Goal: Task Accomplishment & Management: Use online tool/utility

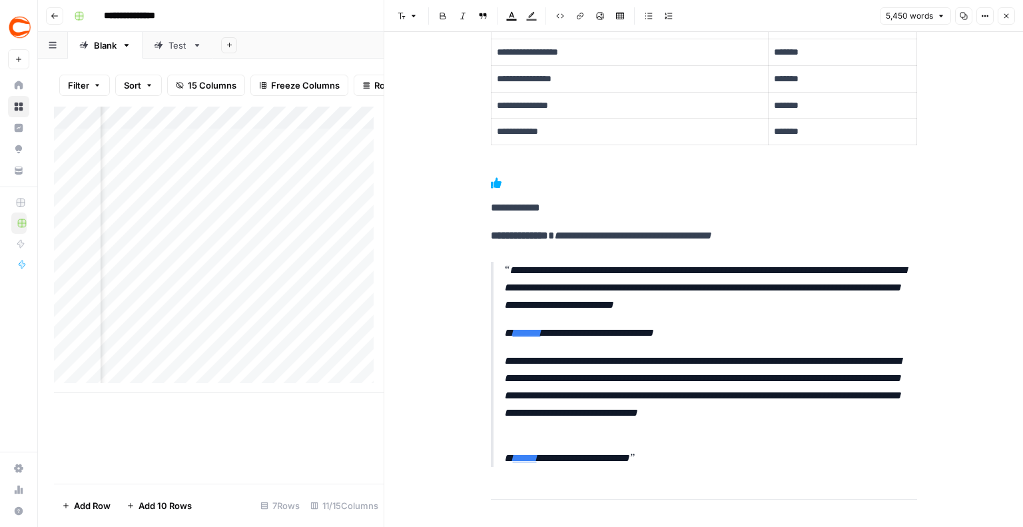
scroll to position [0, 1246]
click at [324, 358] on div "Add Column" at bounding box center [219, 250] width 330 height 286
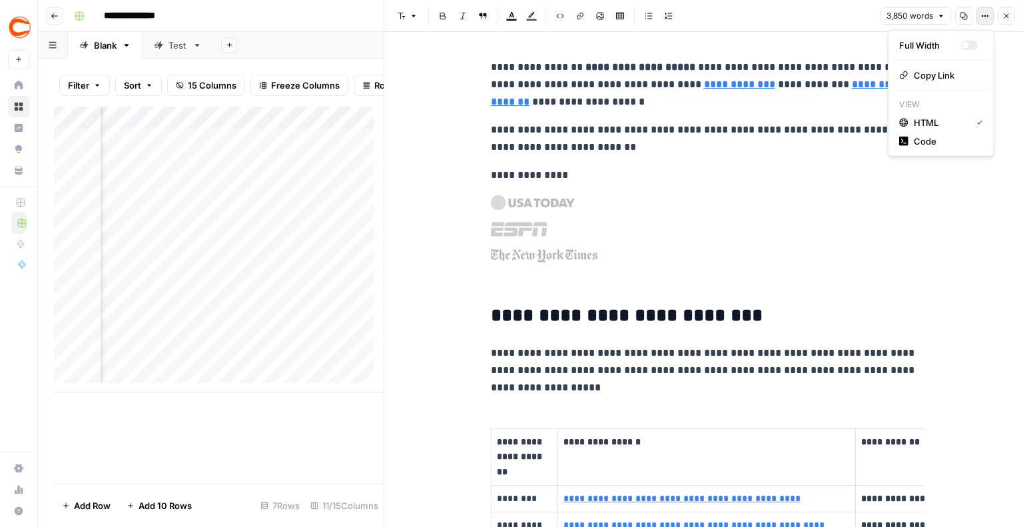
click at [984, 22] on button "Options" at bounding box center [985, 15] width 17 height 17
click at [970, 47] on div "button" at bounding box center [969, 45] width 17 height 9
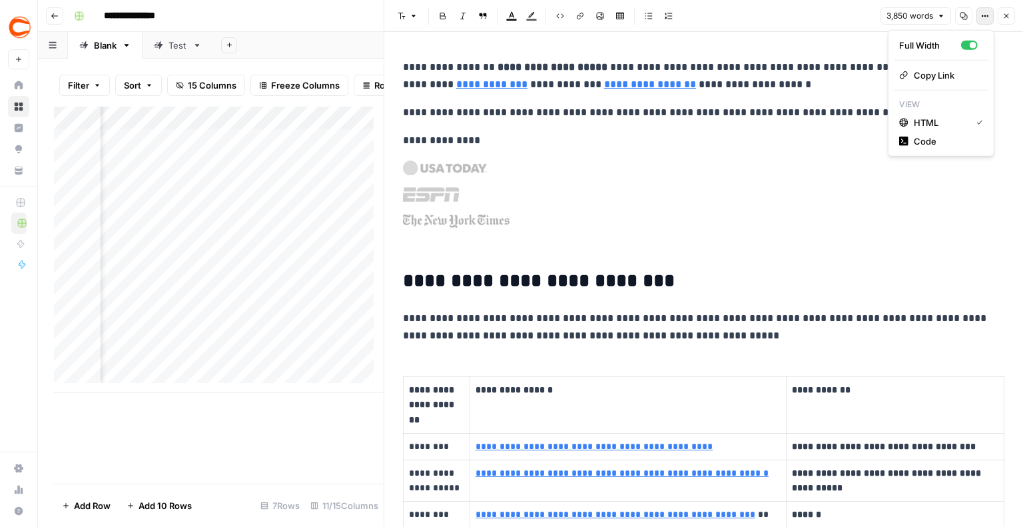
click at [989, 19] on icon "button" at bounding box center [985, 16] width 8 height 8
click at [965, 42] on div "button" at bounding box center [969, 45] width 17 height 9
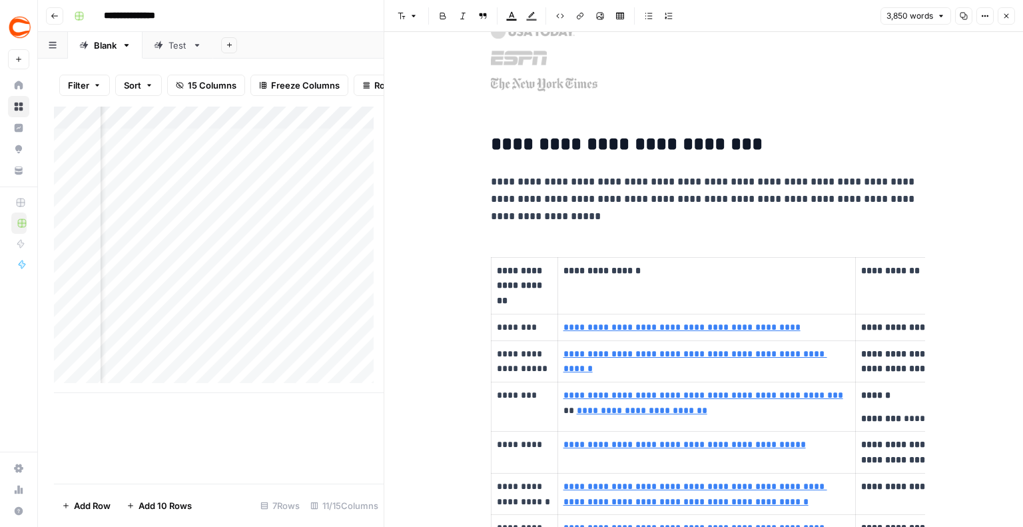
scroll to position [200, 0]
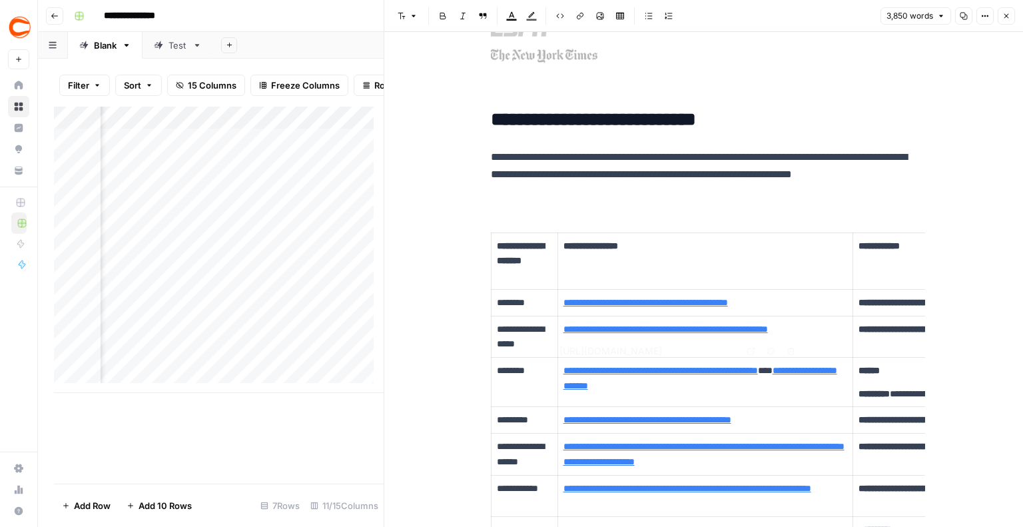
type input "[URL][DOMAIN_NAME]"
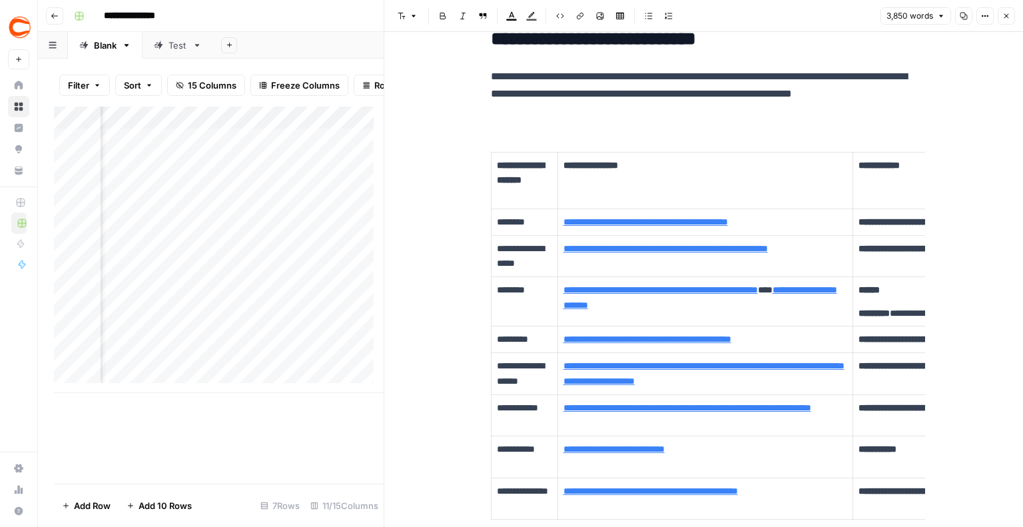
type input "[URL][DOMAIN_NAME]"
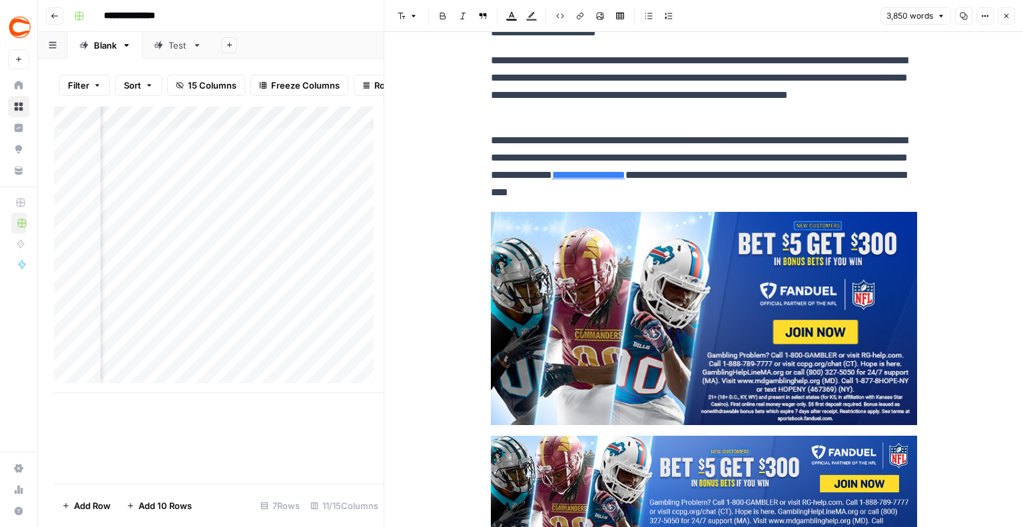
scroll to position [5530, 0]
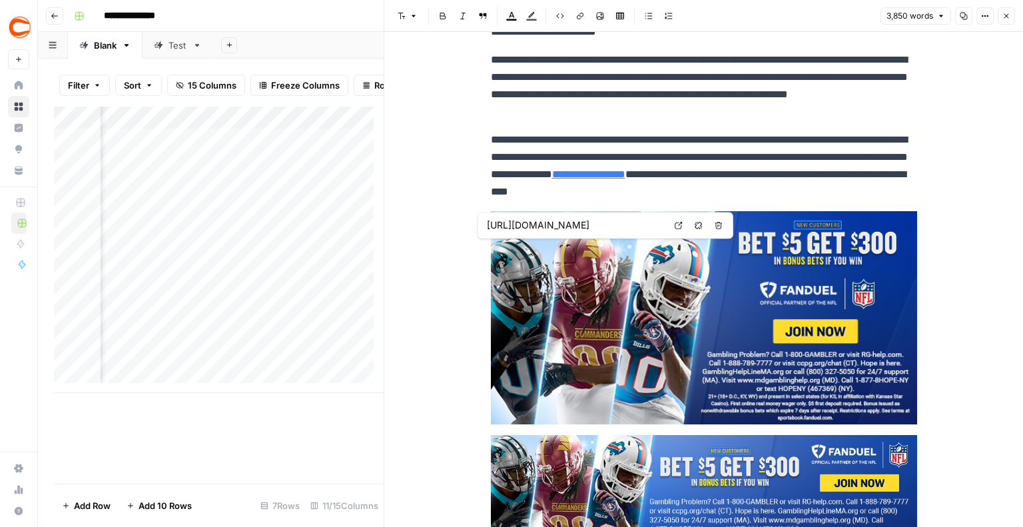
type input "[URL][DOMAIN_NAME]"
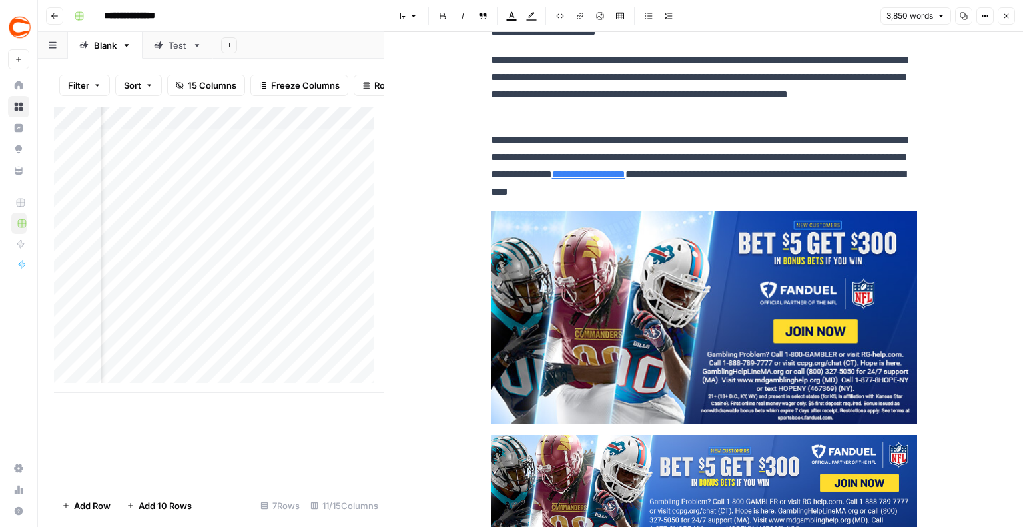
type input "[URL][DOMAIN_NAME]"
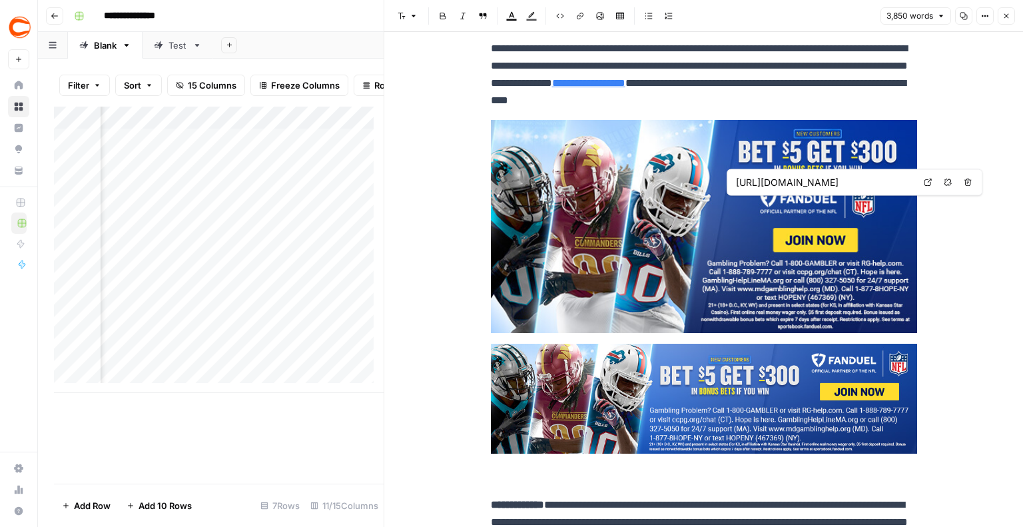
scroll to position [5663, 0]
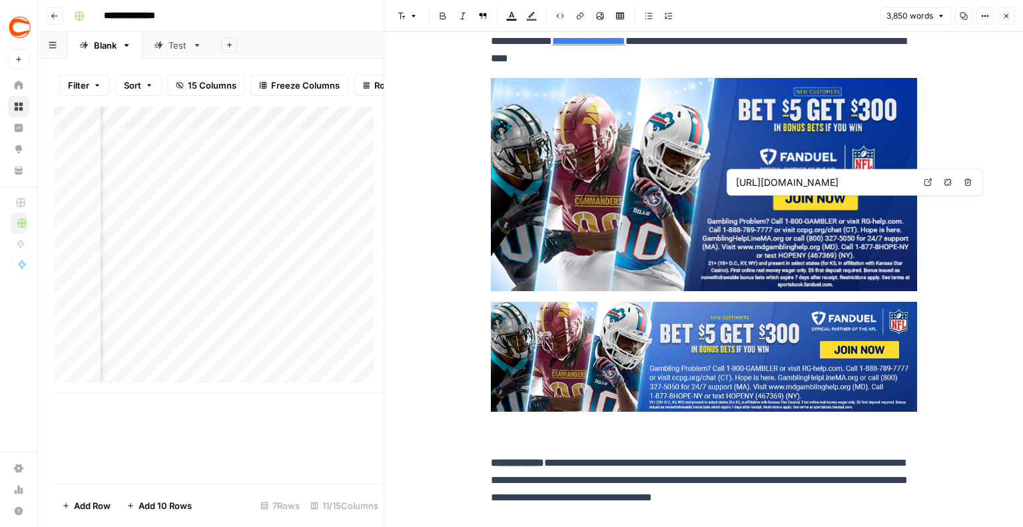
type input "[URL][DOMAIN_NAME]"
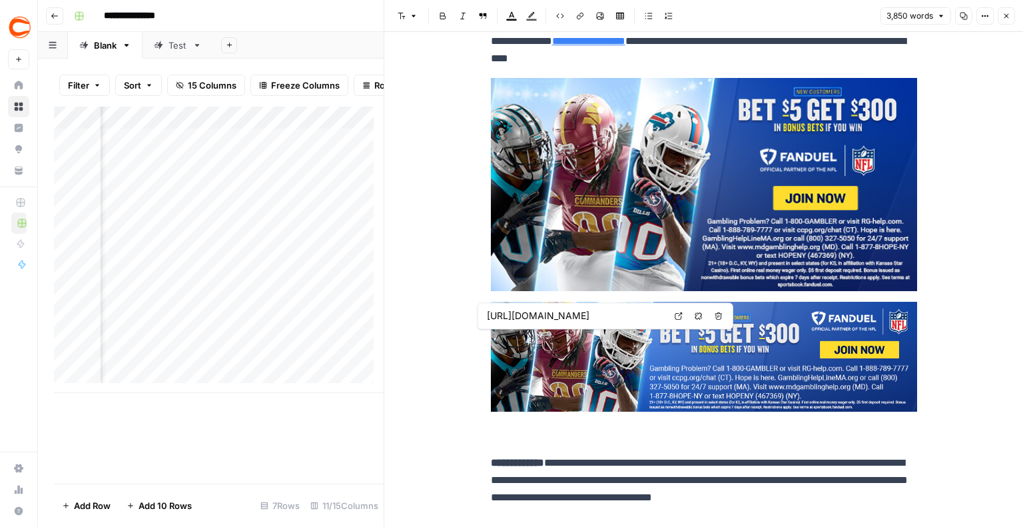
type input "[URL][DOMAIN_NAME]"
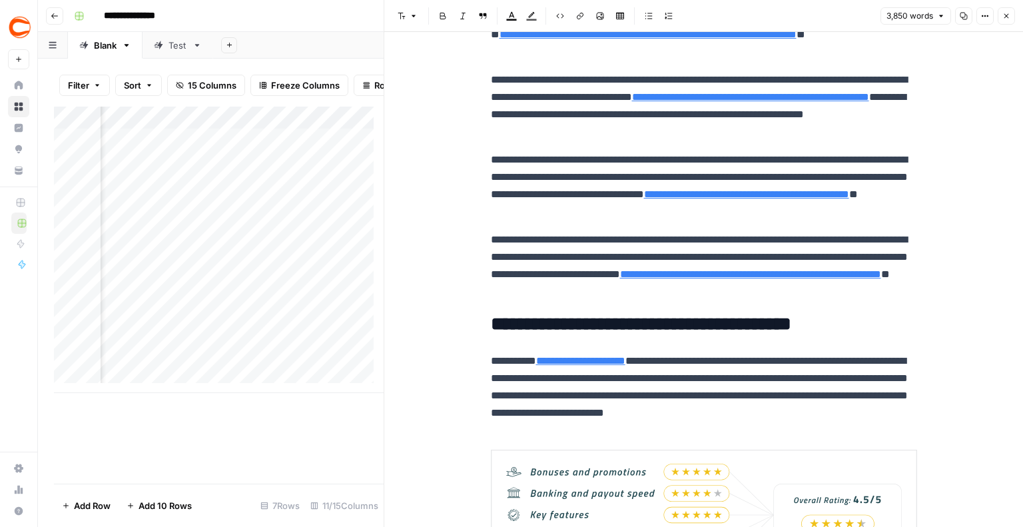
scroll to position [9260, 0]
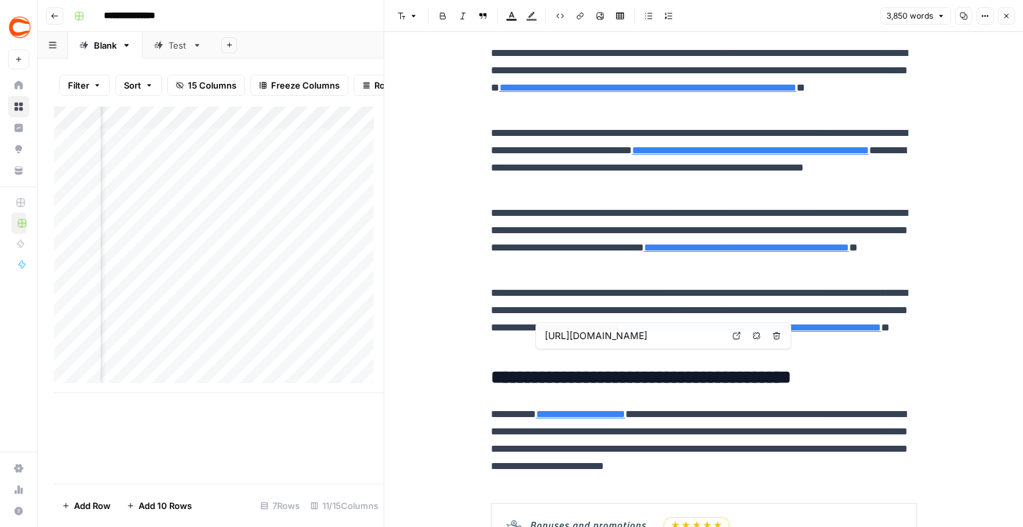
type input "[URL][DOMAIN_NAME]"
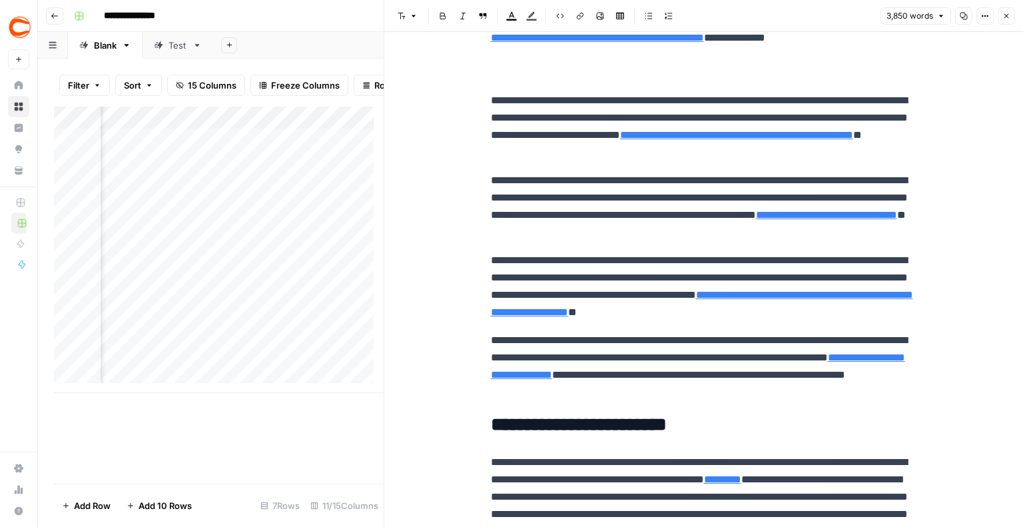
scroll to position [8261, 0]
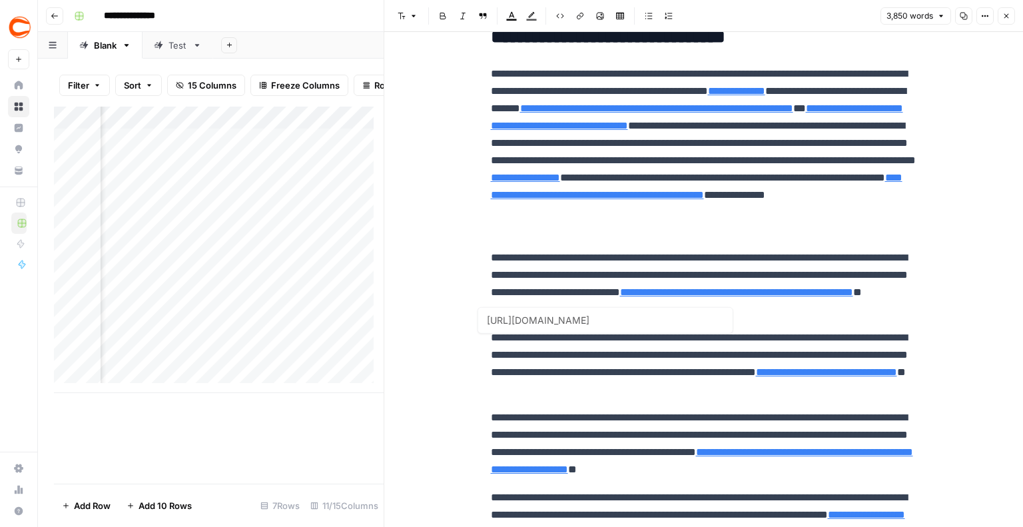
type input "[URL][DOMAIN_NAME]"
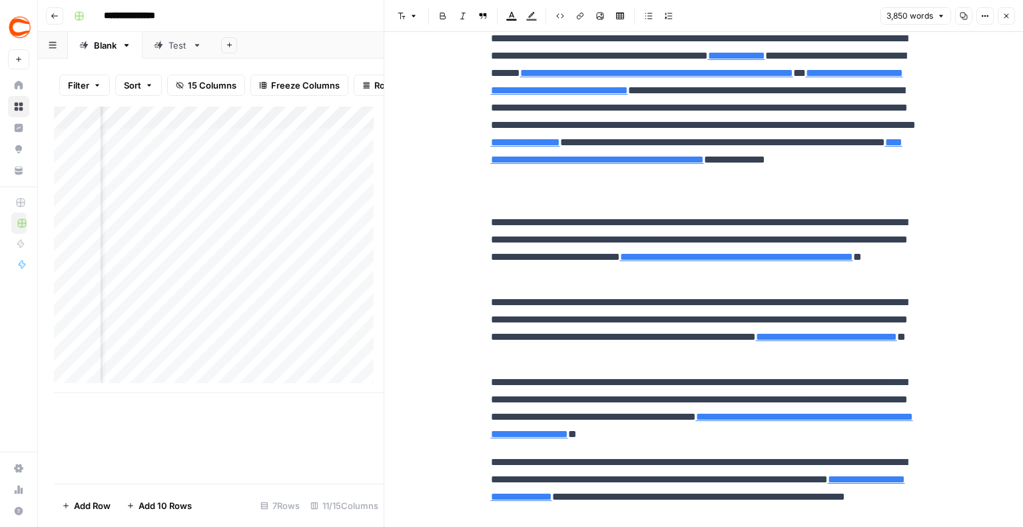
scroll to position [8328, 0]
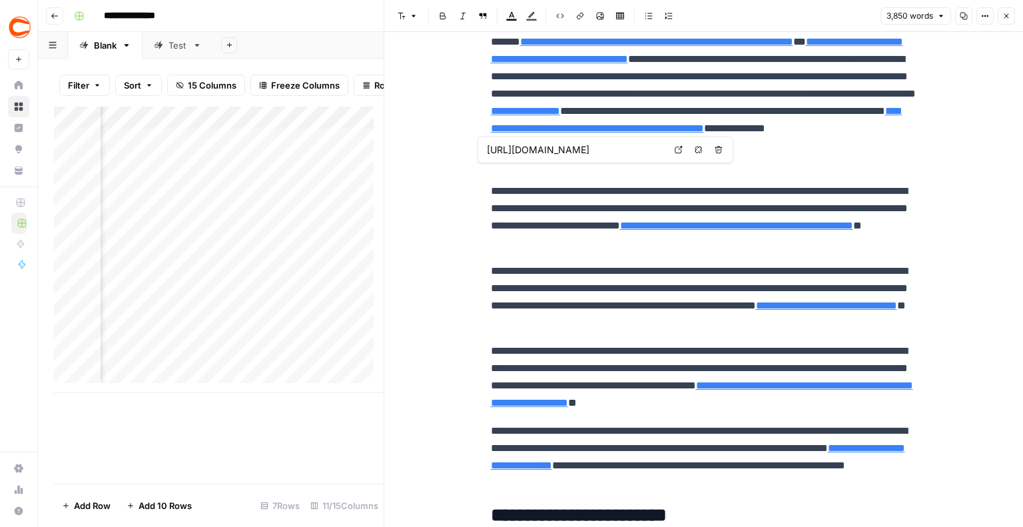
type input "[URL][DOMAIN_NAME]"
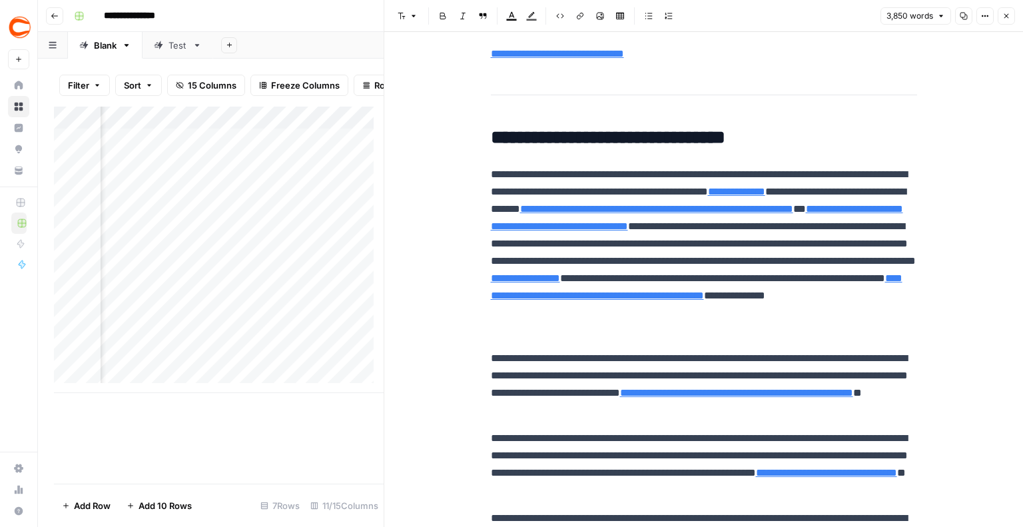
scroll to position [8261, 0]
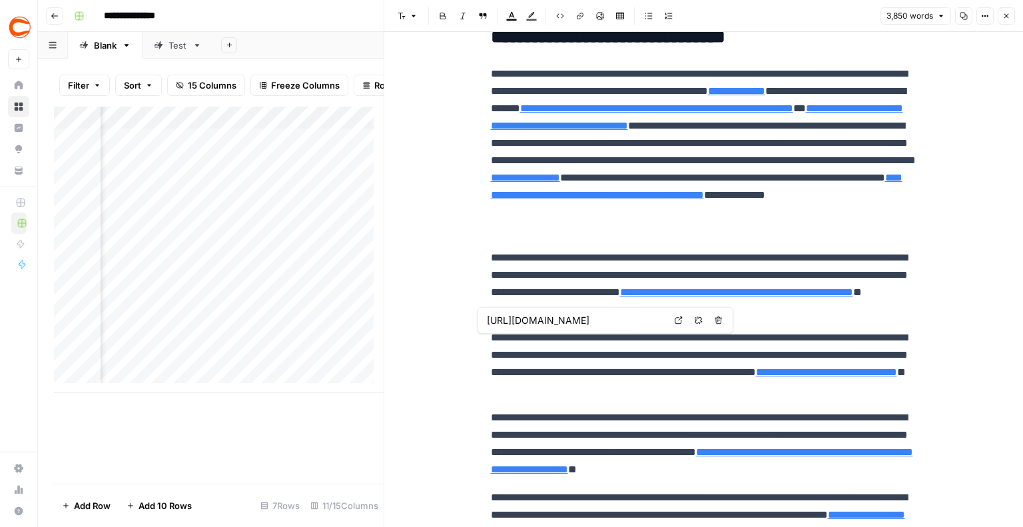
type input "[URL][DOMAIN_NAME]"
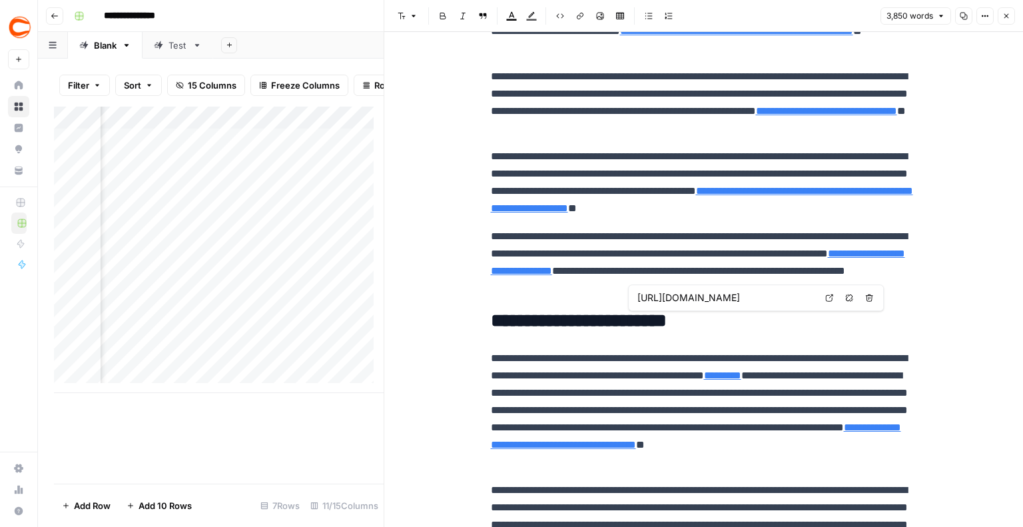
scroll to position [8594, 0]
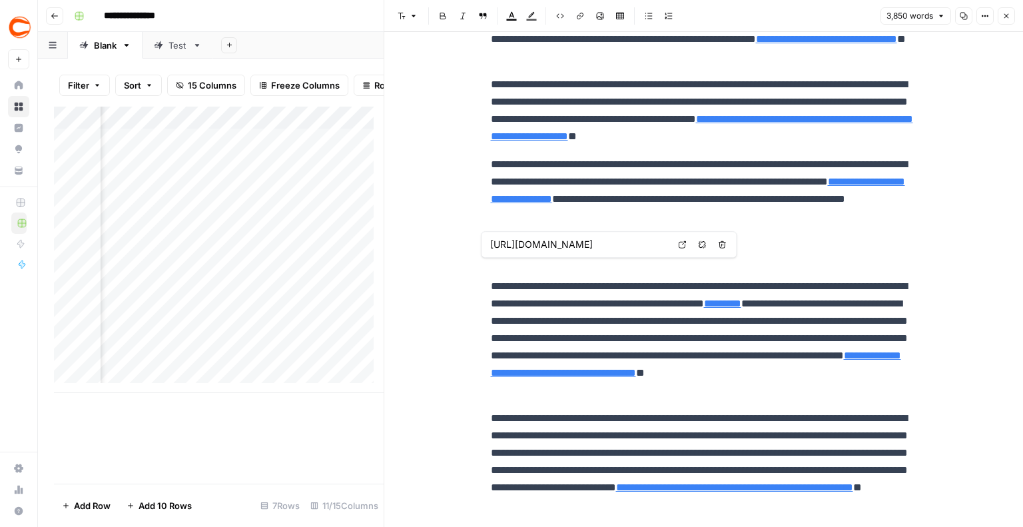
type input "[URL][DOMAIN_NAME]"
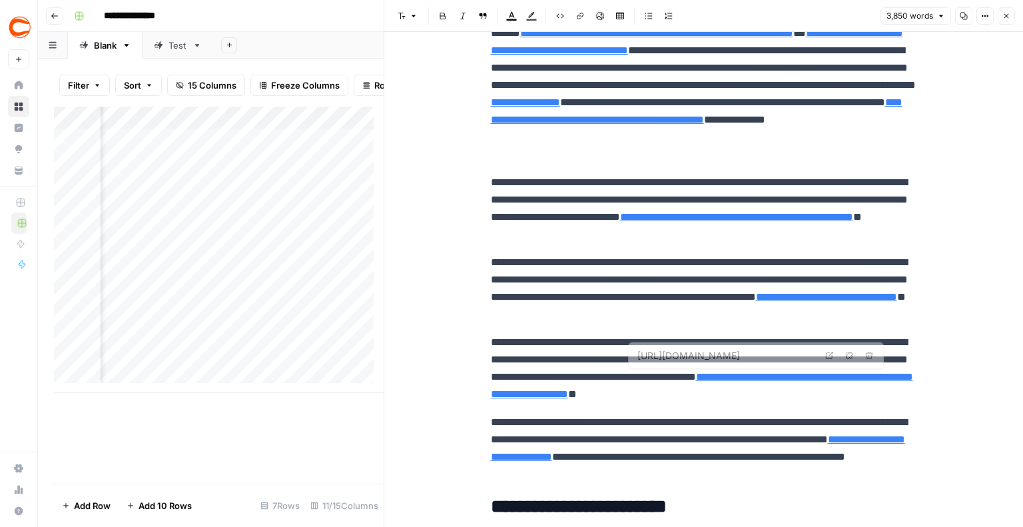
scroll to position [8328, 0]
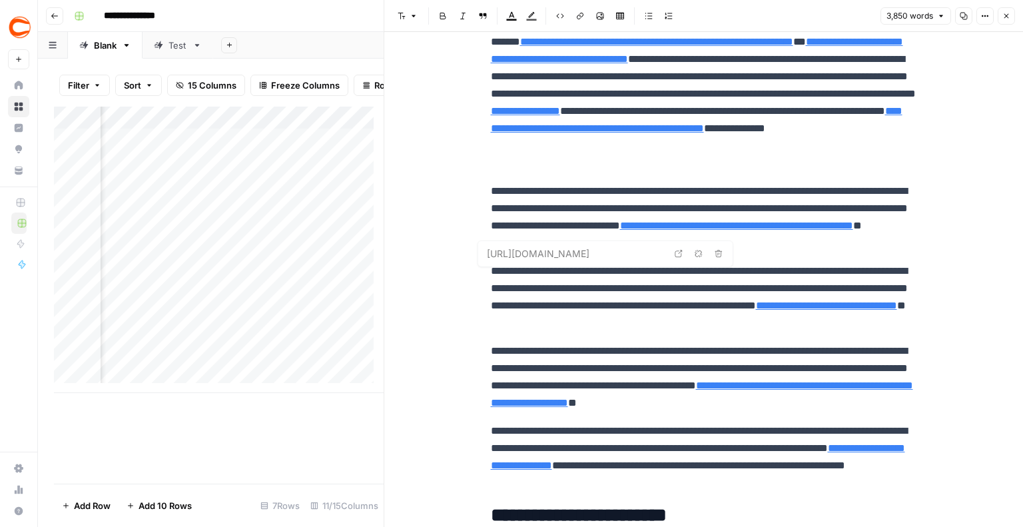
type input "[URL][DOMAIN_NAME]"
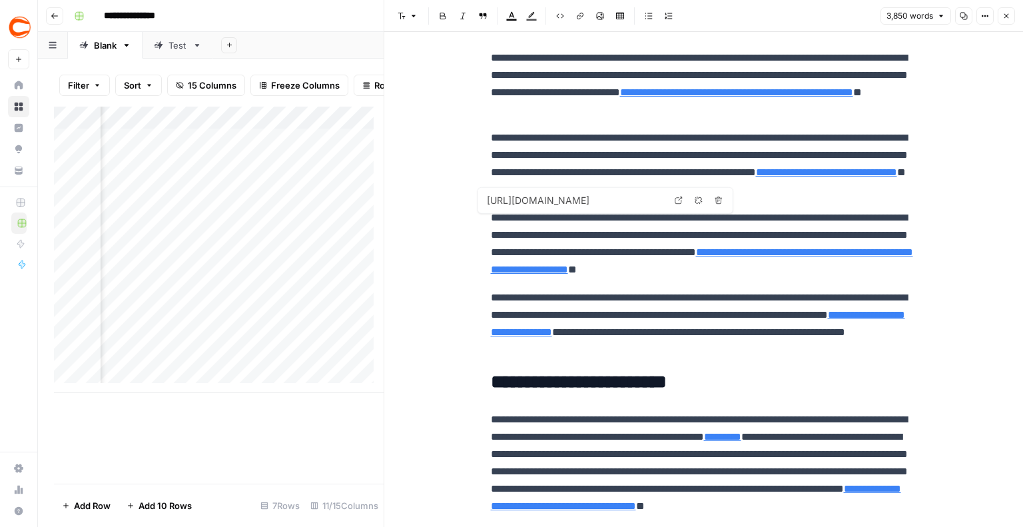
type input "[URL][DOMAIN_NAME]"
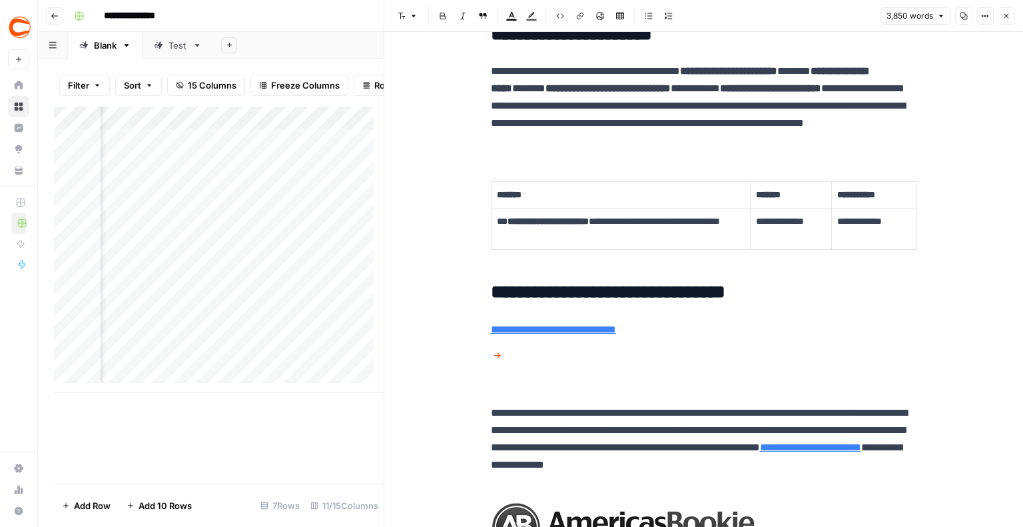
scroll to position [13458, 0]
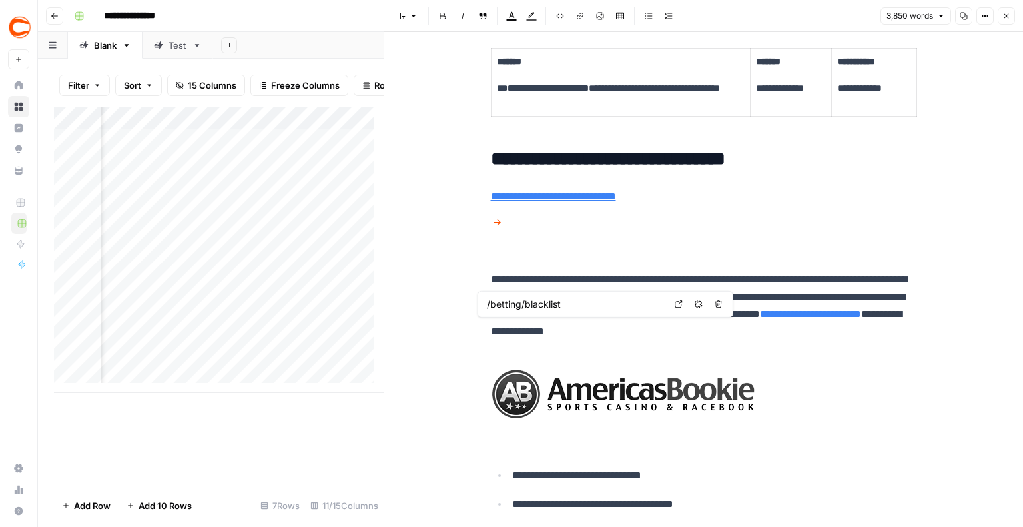
click at [585, 229] on link "**********" at bounding box center [704, 209] width 426 height 37
click at [678, 306] on icon at bounding box center [679, 304] width 8 height 8
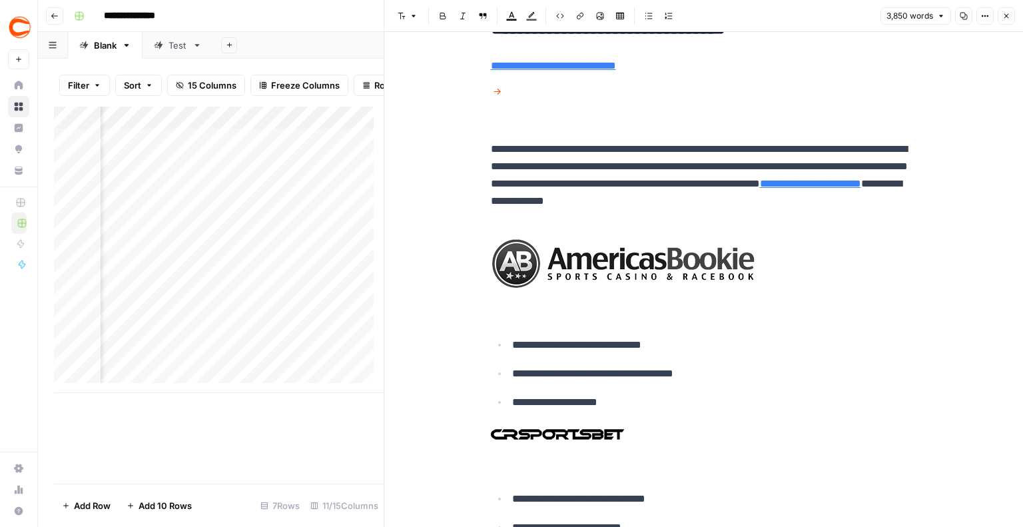
scroll to position [13591, 0]
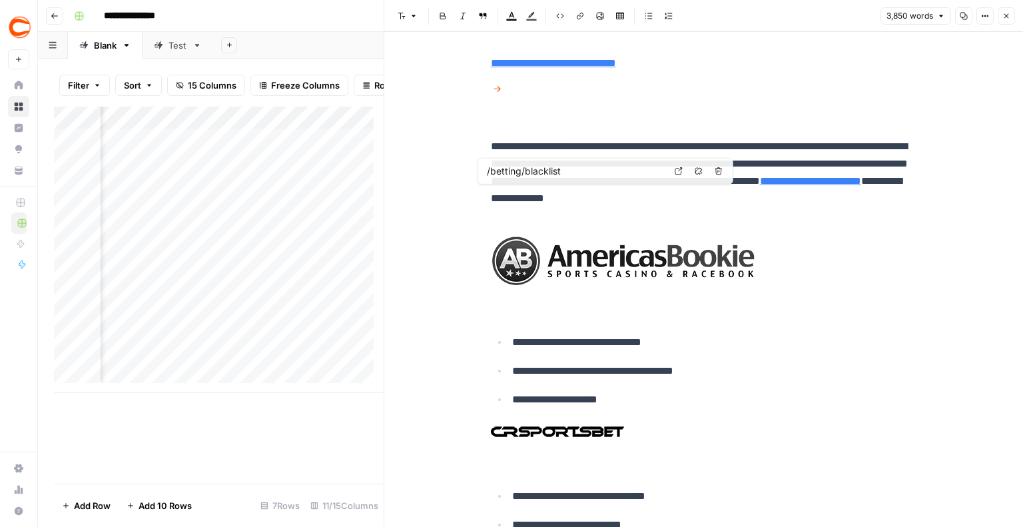
type input "[URL][DOMAIN_NAME]"
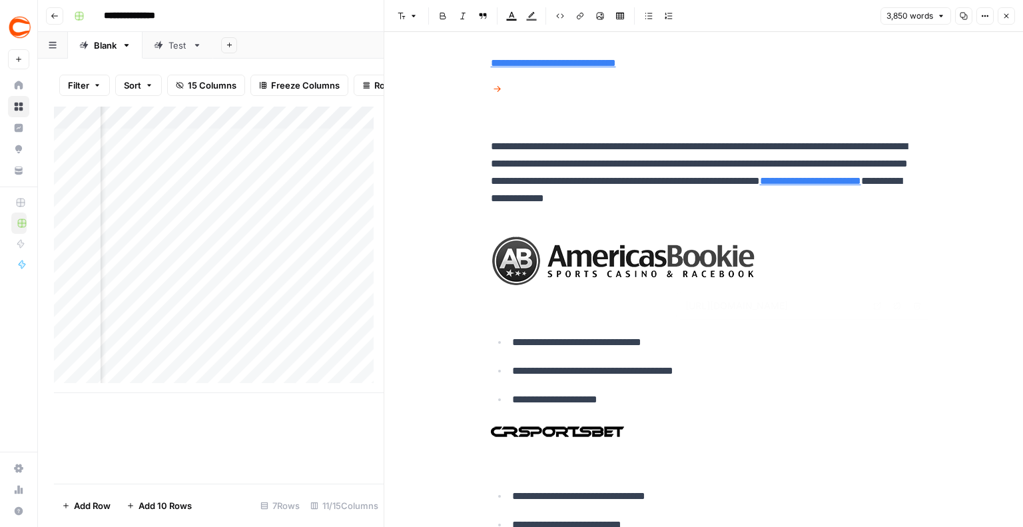
click at [760, 186] on link "**********" at bounding box center [810, 181] width 101 height 10
type input "/betting/blacklist"
click at [575, 95] on link "**********" at bounding box center [704, 76] width 426 height 37
type input "/betting/blacklist"
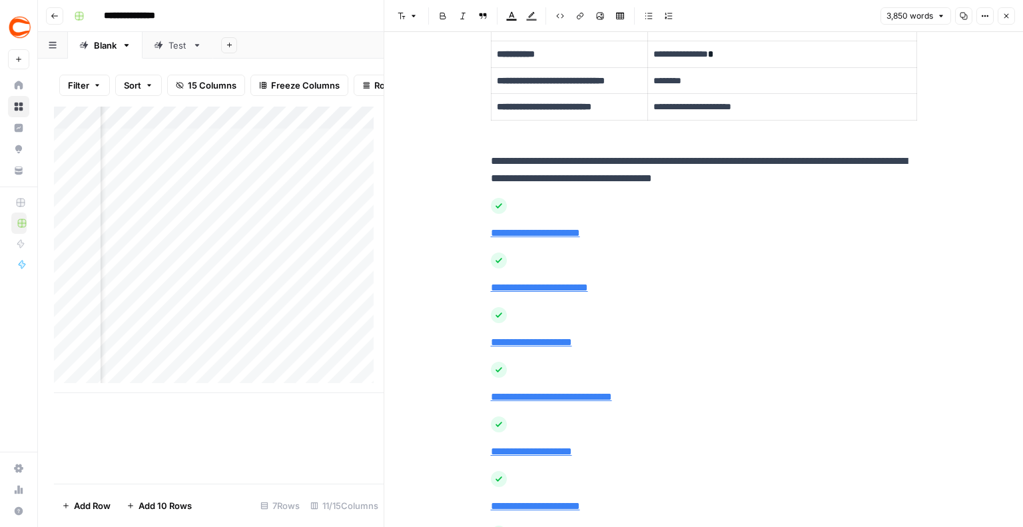
scroll to position [14857, 0]
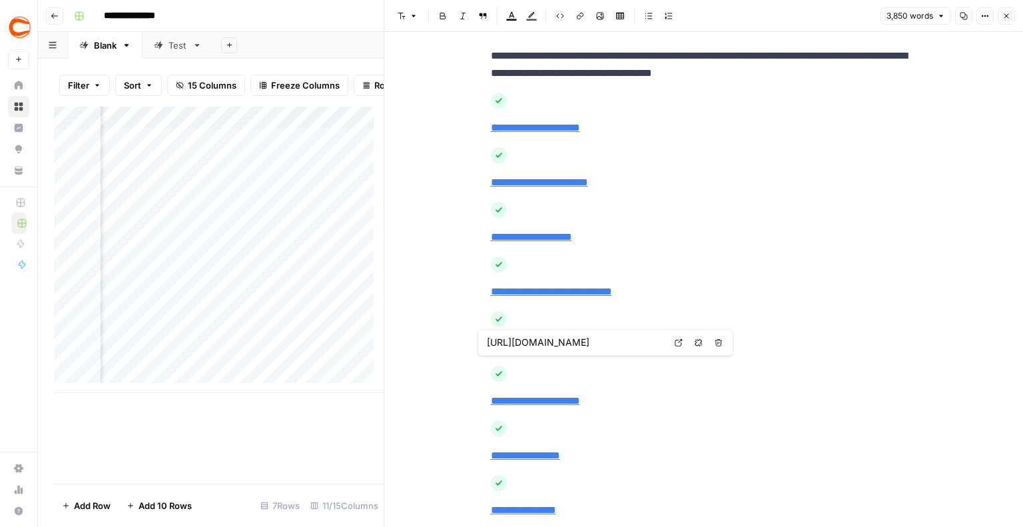
type input "[URL][DOMAIN_NAME]"
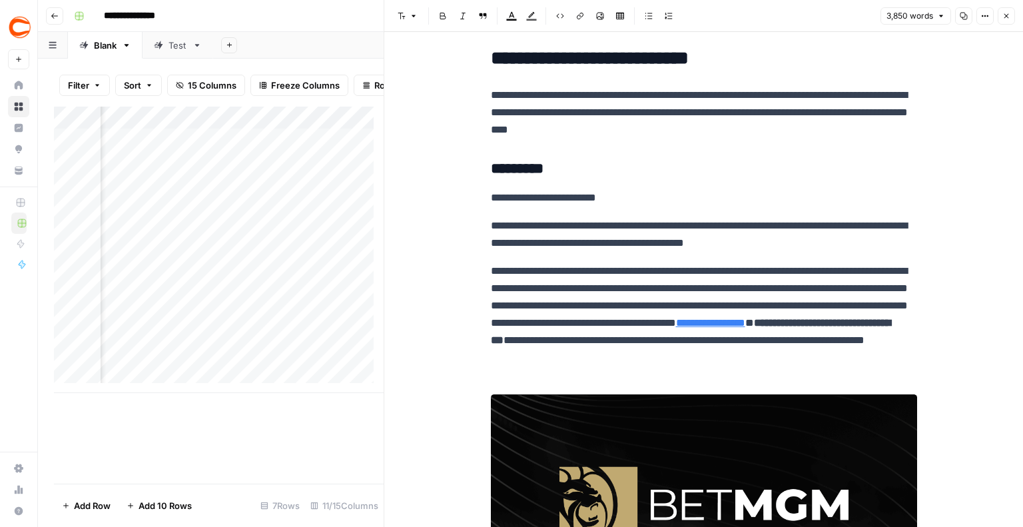
scroll to position [0, 0]
